Goal: Transaction & Acquisition: Purchase product/service

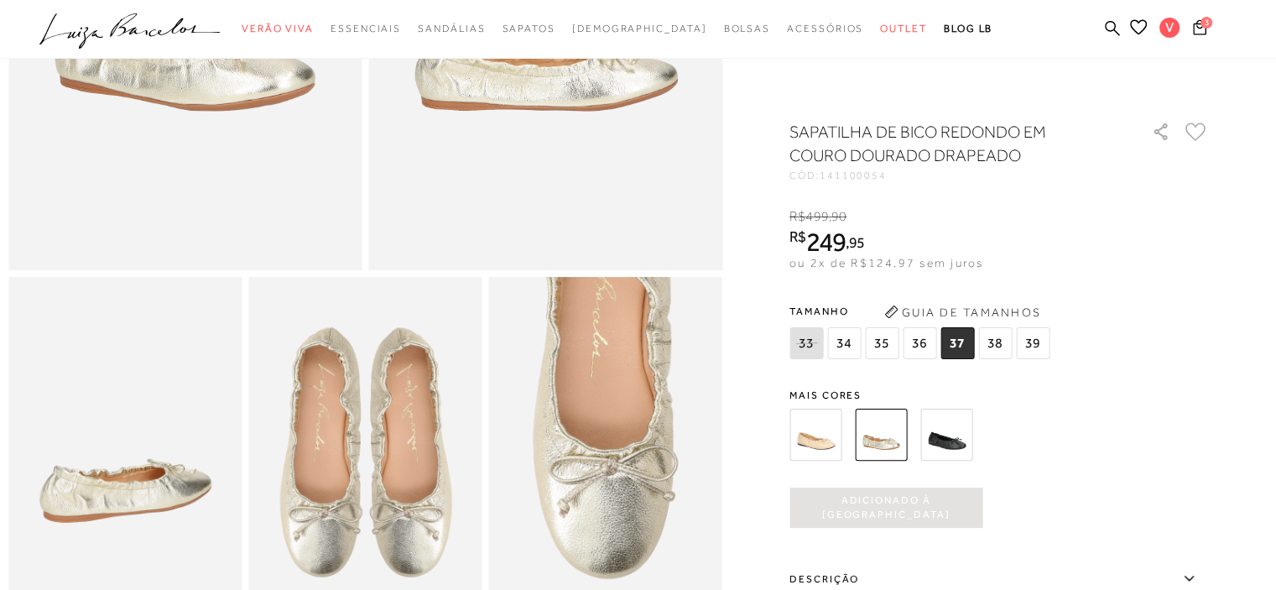
scroll to position [419, 0]
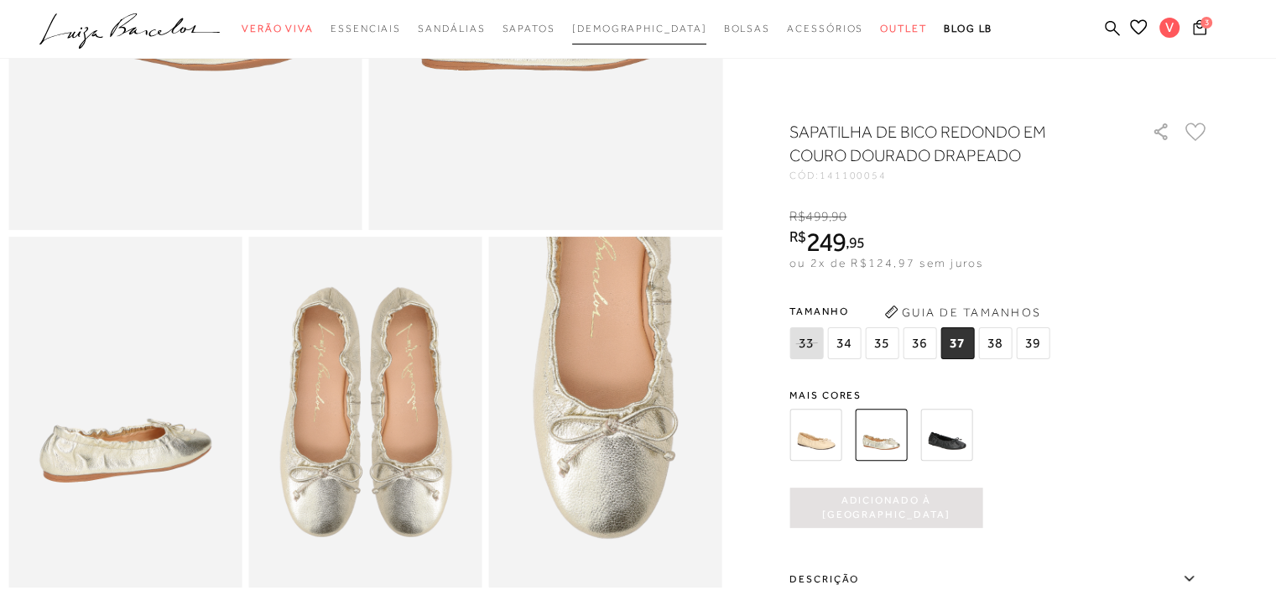
click at [650, 29] on span "[DEMOGRAPHIC_DATA]" at bounding box center [639, 29] width 135 height 12
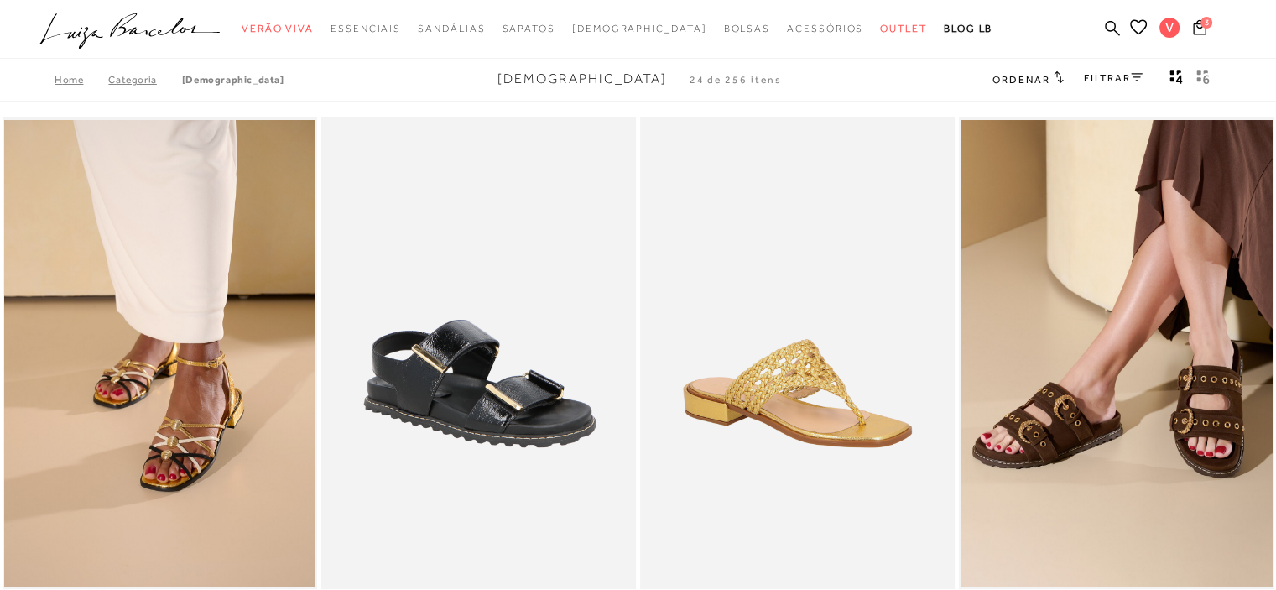
click at [131, 83] on link "Categoria" at bounding box center [144, 80] width 73 height 12
click at [131, 81] on link "Categoria" at bounding box center [144, 80] width 73 height 12
click at [57, 79] on link "Home" at bounding box center [82, 80] width 54 height 12
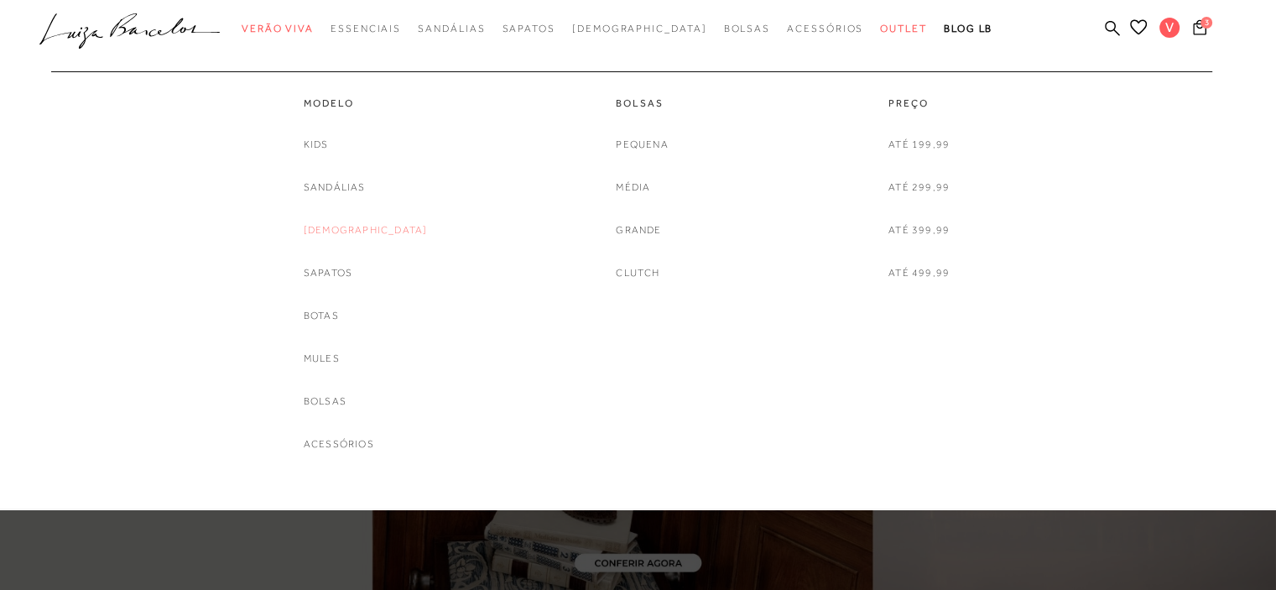
click at [350, 227] on link "[DEMOGRAPHIC_DATA]" at bounding box center [366, 230] width 124 height 18
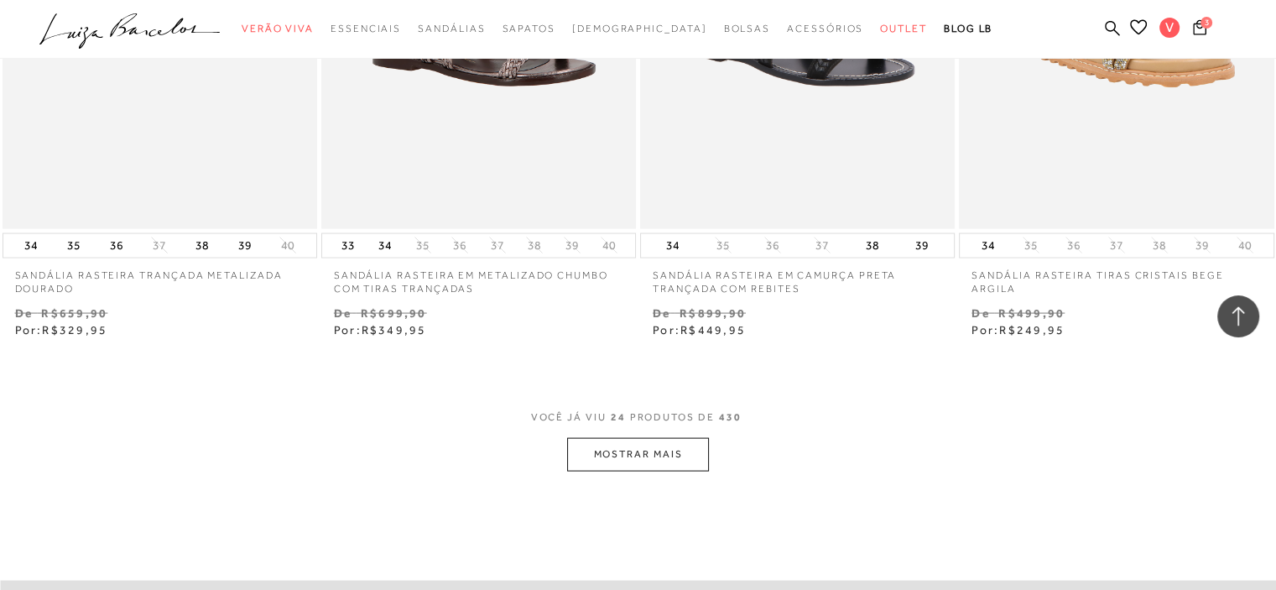
scroll to position [3606, 0]
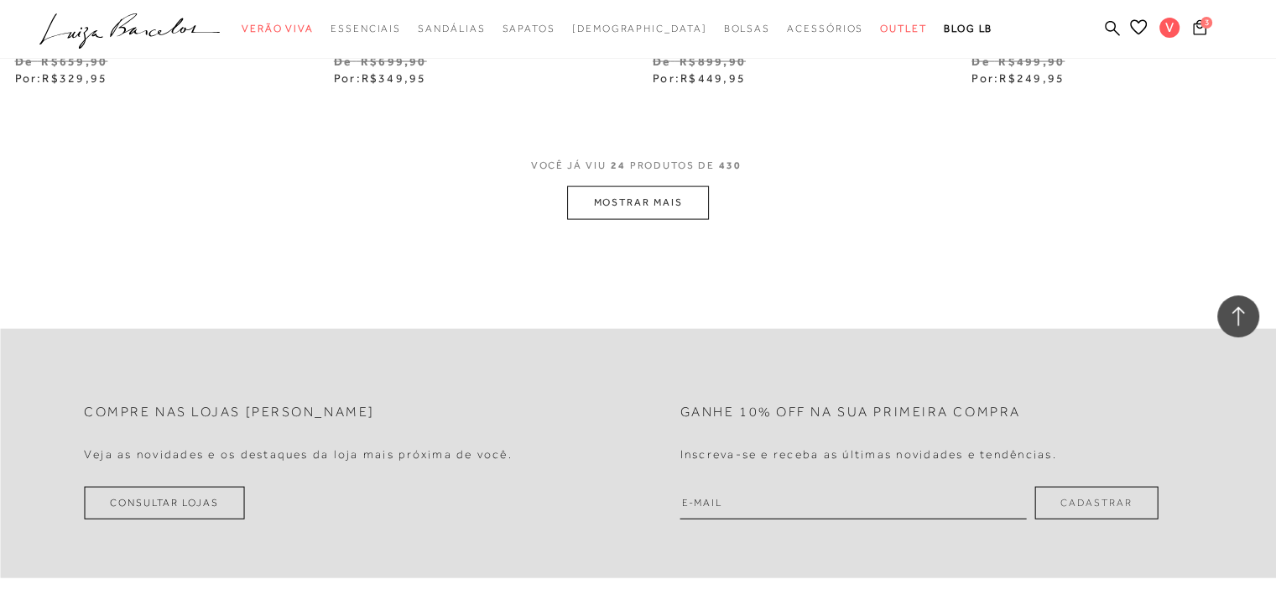
click at [641, 204] on button "MOSTRAR MAIS" at bounding box center [637, 202] width 141 height 33
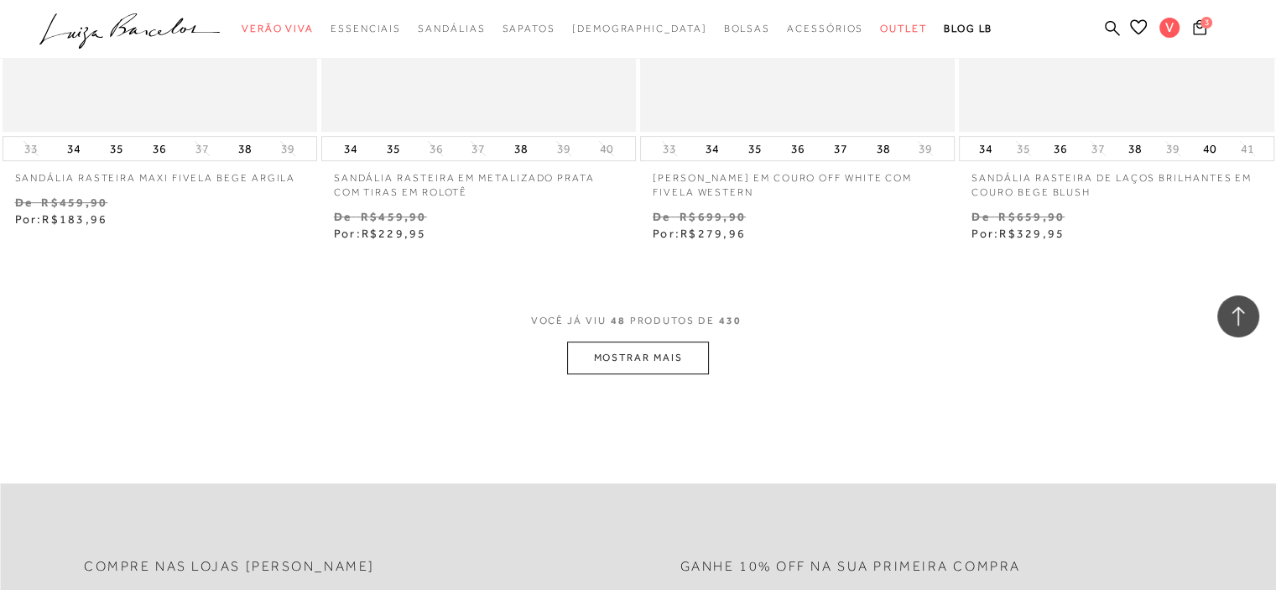
scroll to position [7212, 0]
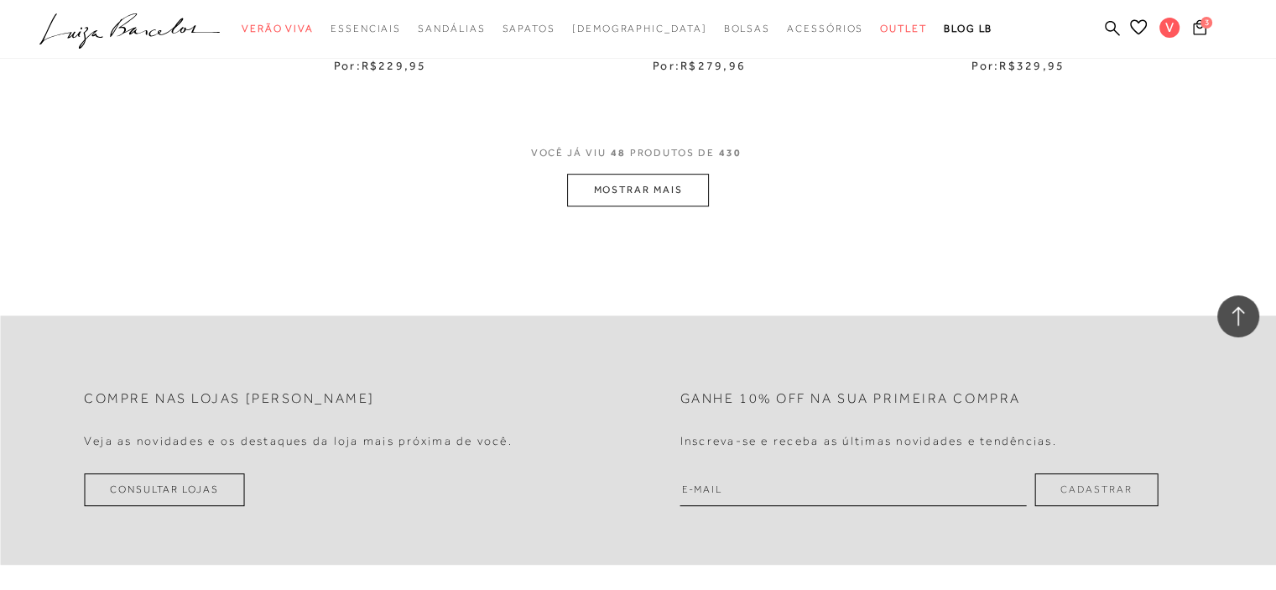
click at [660, 182] on button "MOSTRAR MAIS" at bounding box center [637, 190] width 141 height 33
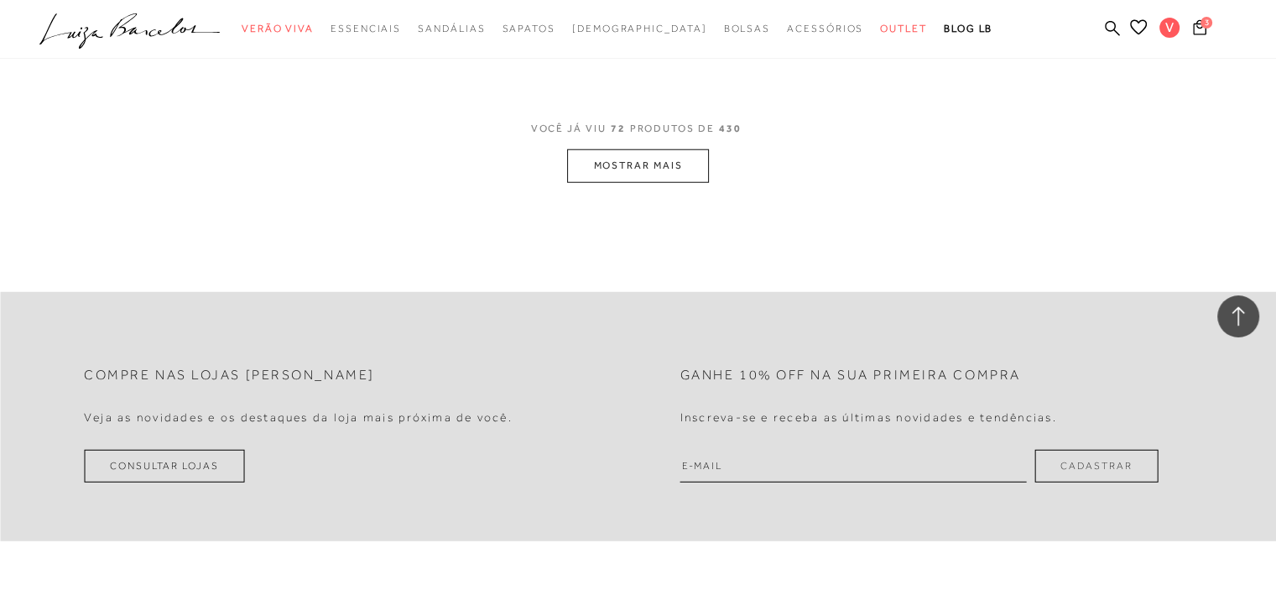
scroll to position [10818, 0]
click at [654, 160] on button "MOSTRAR MAIS" at bounding box center [637, 162] width 141 height 33
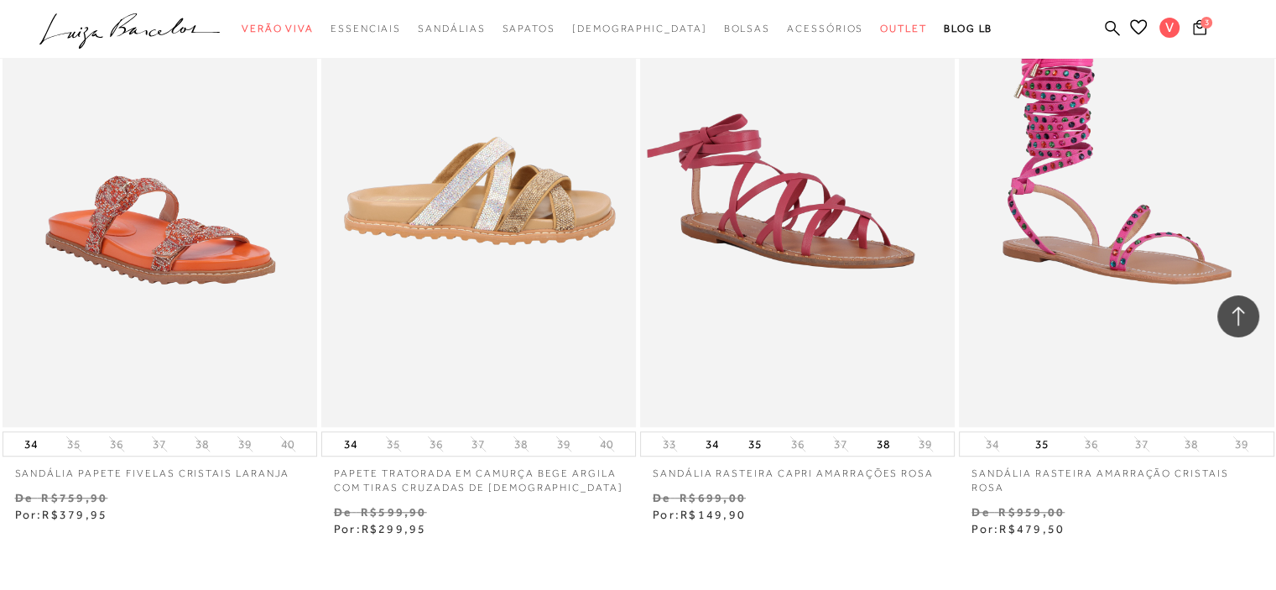
scroll to position [14088, 0]
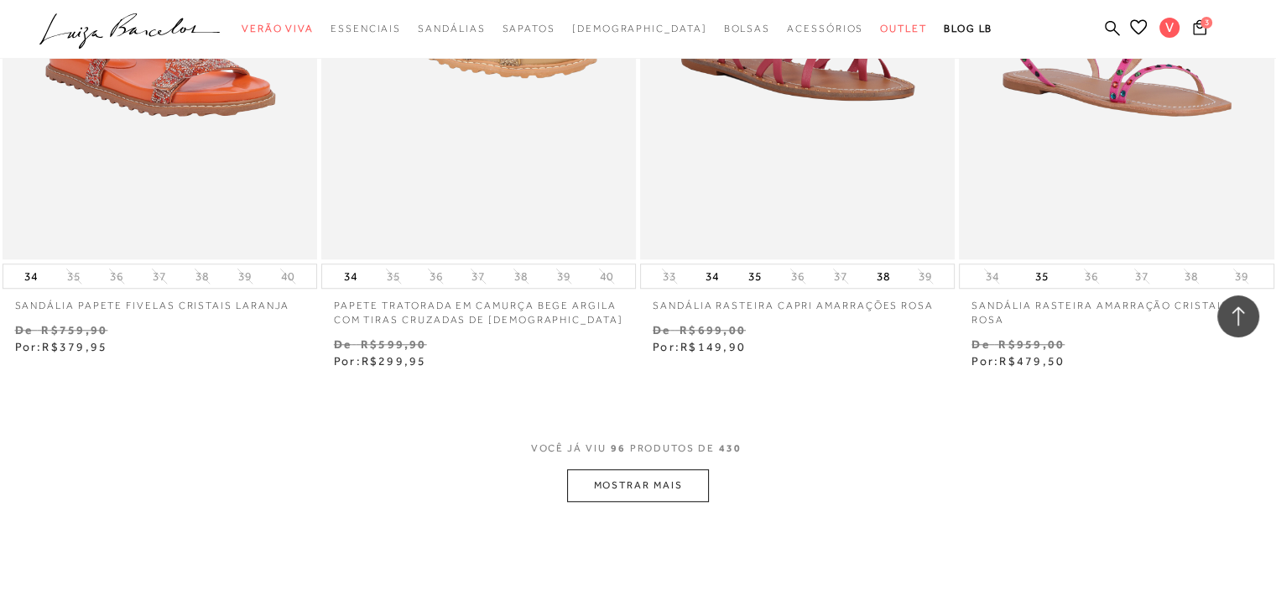
click at [643, 483] on button "MOSTRAR MAIS" at bounding box center [637, 485] width 141 height 33
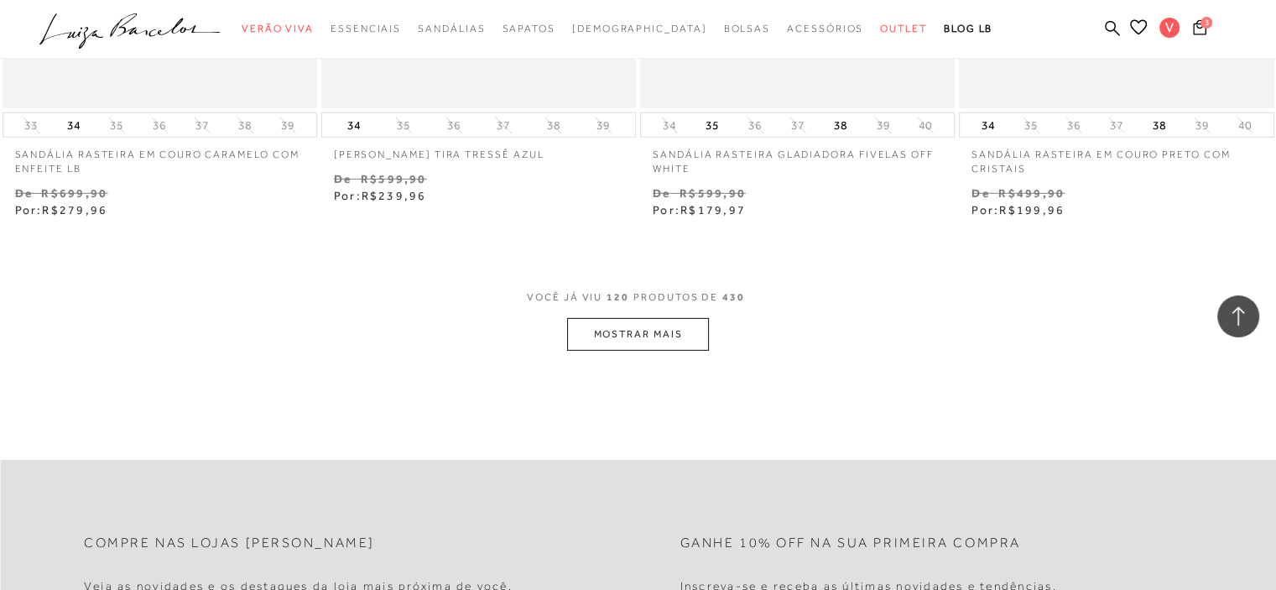
scroll to position [17862, 0]
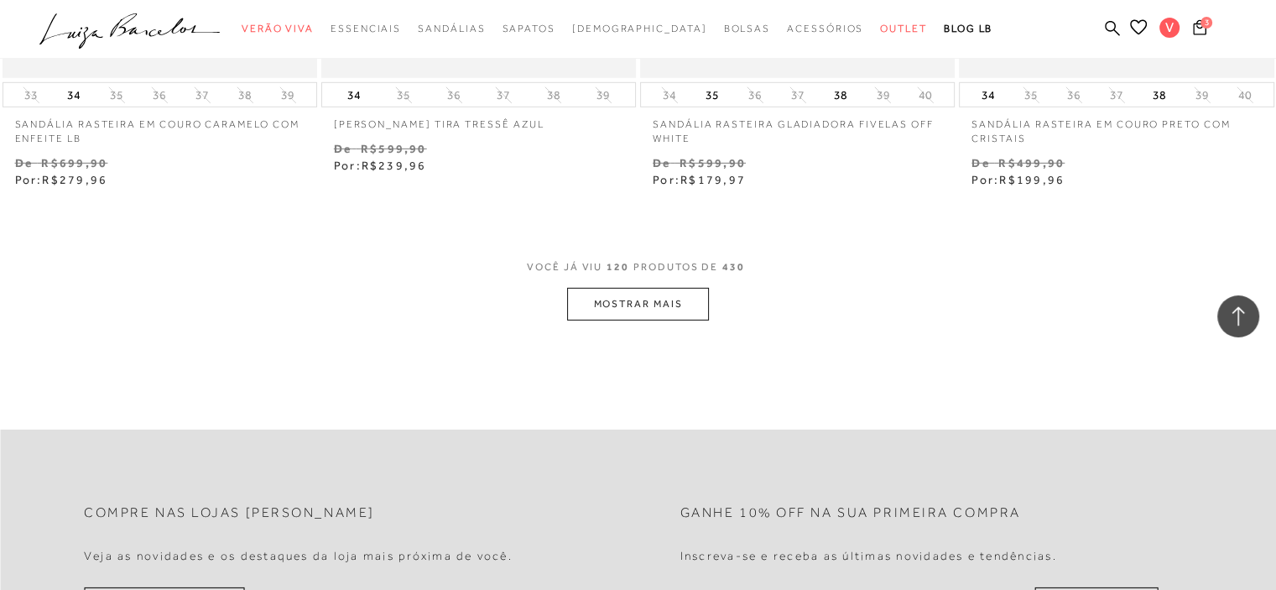
click at [626, 299] on button "MOSTRAR MAIS" at bounding box center [637, 304] width 141 height 33
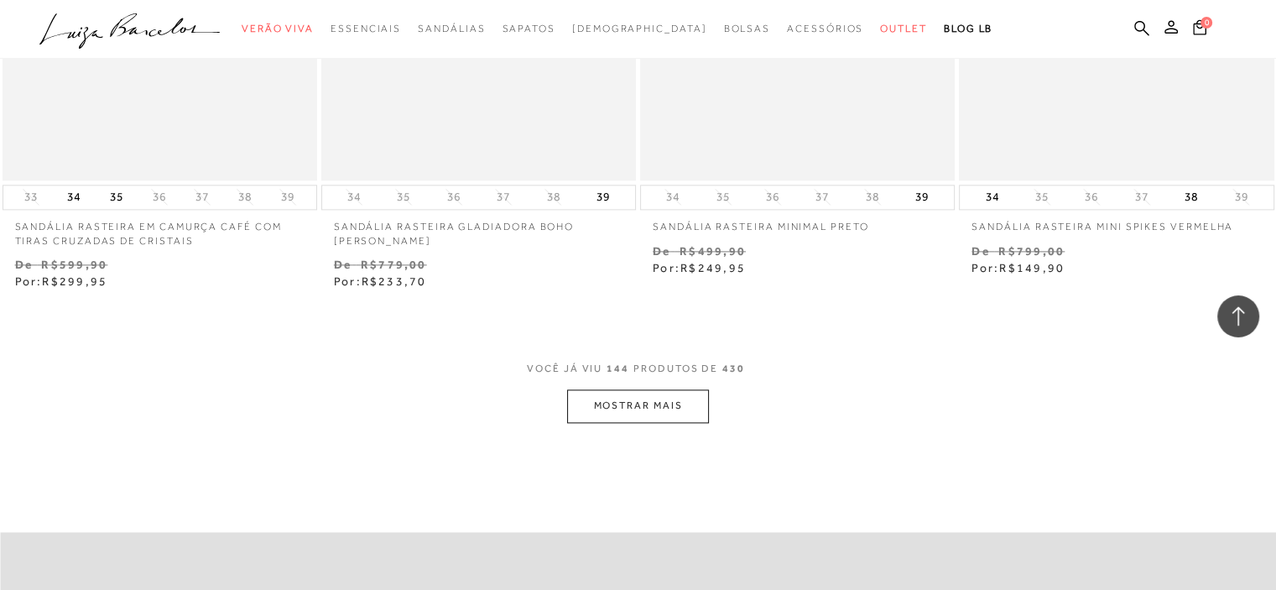
scroll to position [21384, 0]
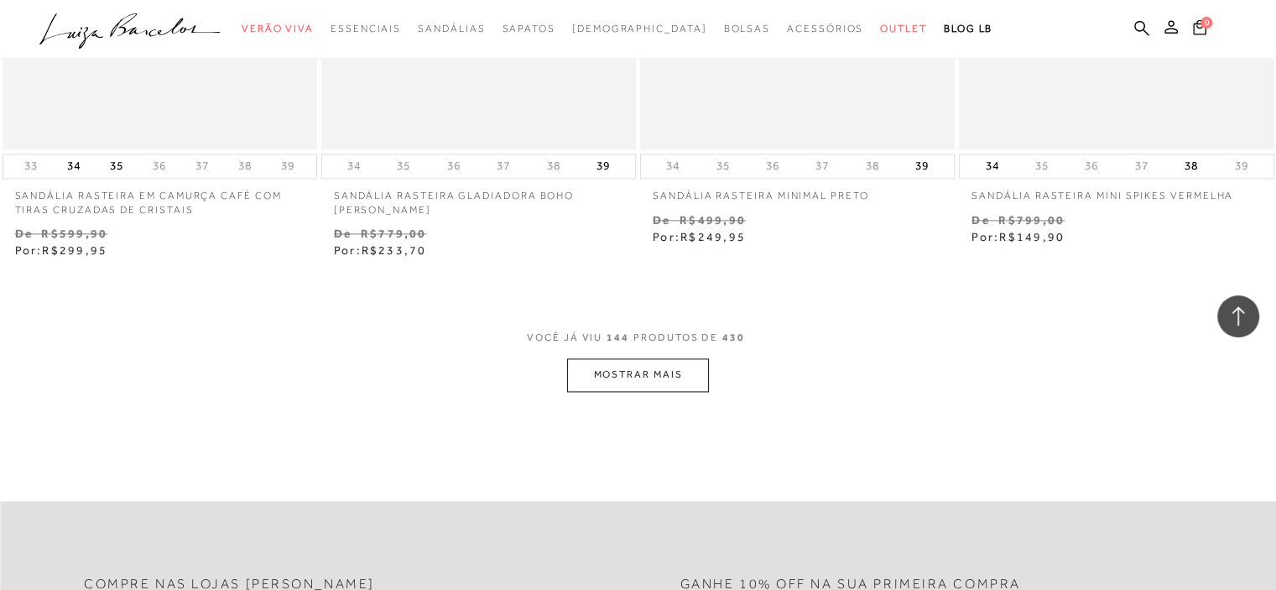
click at [656, 378] on button "MOSTRAR MAIS" at bounding box center [637, 374] width 141 height 33
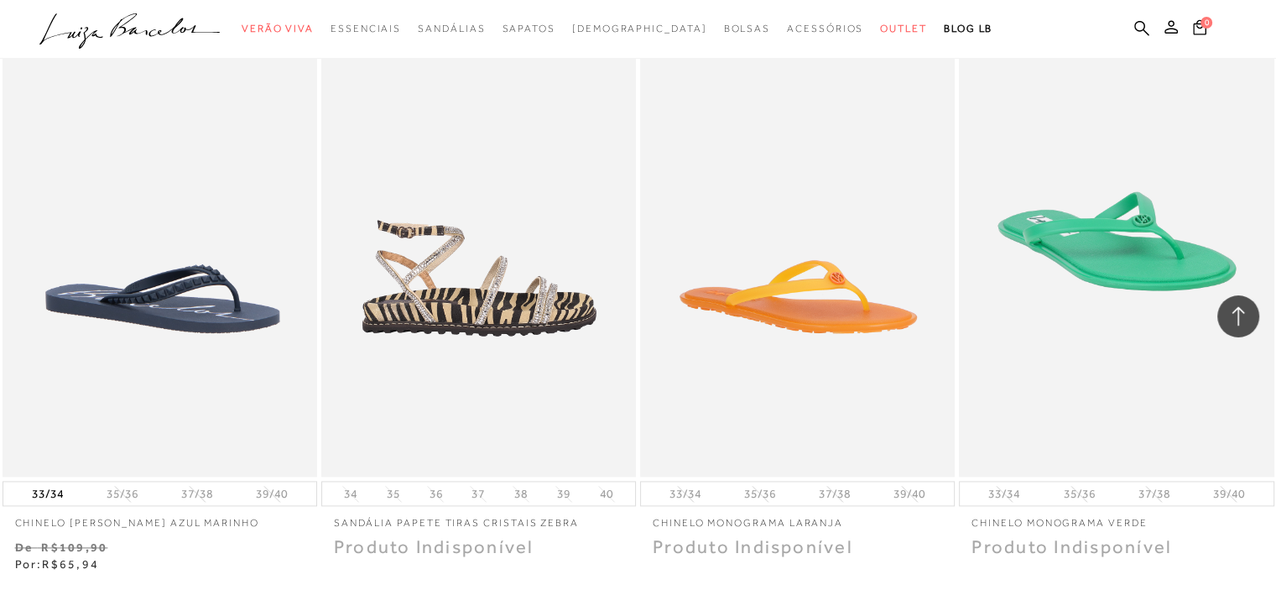
scroll to position [27674, 0]
